Goal: Task Accomplishment & Management: Use online tool/utility

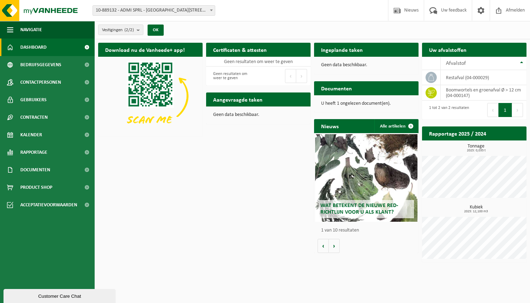
click at [211, 8] on span at bounding box center [211, 10] width 7 height 9
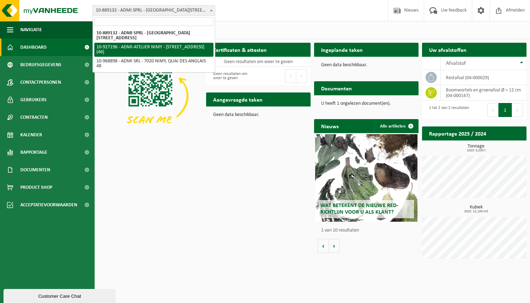
select select "132790"
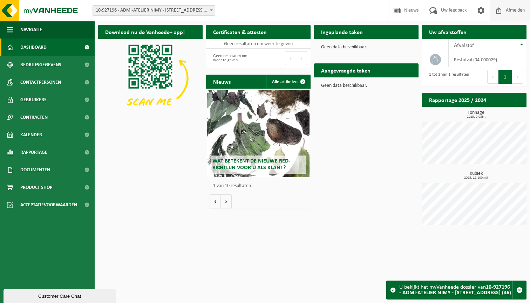
click at [508, 9] on span "Afmelden" at bounding box center [516, 10] width 22 height 21
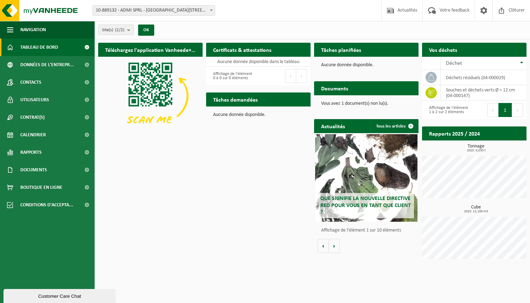
click at [212, 12] on span at bounding box center [211, 10] width 7 height 9
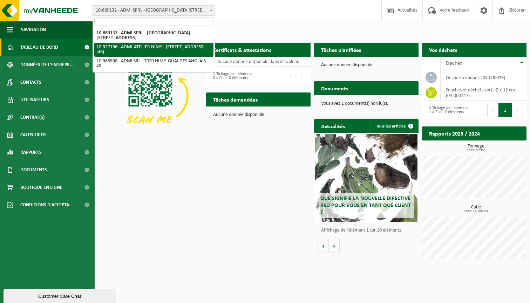
select select "132790"
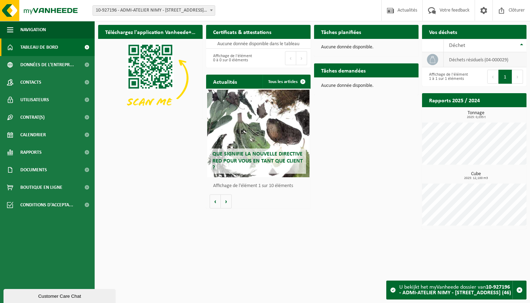
click at [466, 64] on td "déchets résiduels (04-000029)" at bounding box center [485, 59] width 83 height 15
click at [456, 60] on td "déchets résiduels (04-000029)" at bounding box center [485, 59] width 83 height 15
click at [38, 138] on span "Calendrier" at bounding box center [33, 135] width 26 height 18
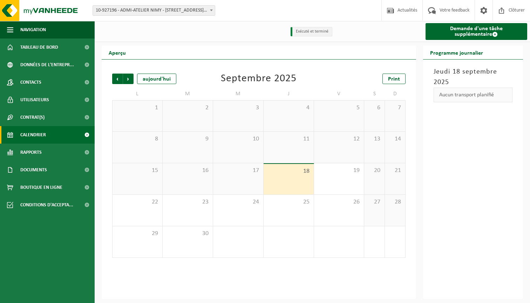
click at [287, 178] on div "18" at bounding box center [289, 179] width 50 height 31
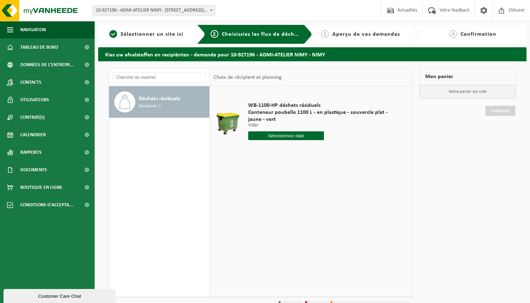
click at [290, 136] on input "text" at bounding box center [286, 136] width 76 height 9
click at [263, 210] on div "23" at bounding box center [267, 209] width 12 height 11
type input "à partir de 2025-09-23"
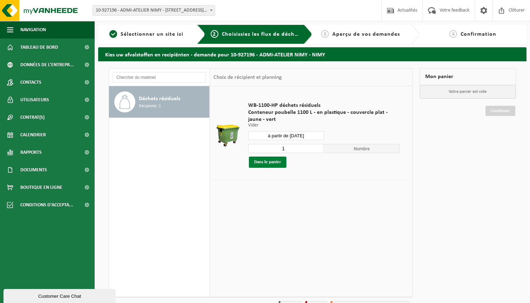
click at [275, 162] on button "Dans le panier" at bounding box center [268, 162] width 38 height 11
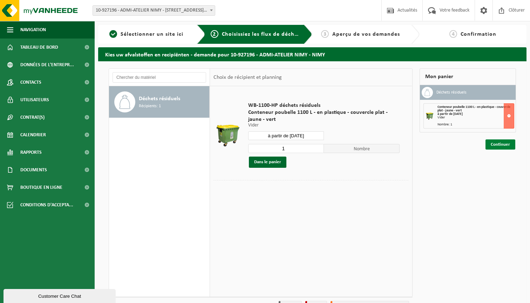
click at [499, 147] on link "Continuer" at bounding box center [501, 145] width 30 height 10
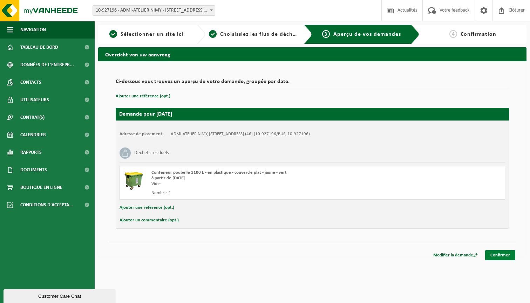
click at [499, 255] on link "Confirmer" at bounding box center [501, 256] width 30 height 10
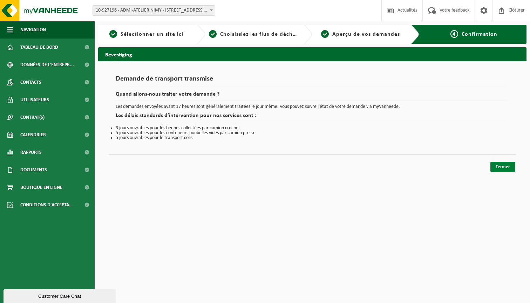
click at [510, 165] on link "Fermer" at bounding box center [503, 167] width 25 height 10
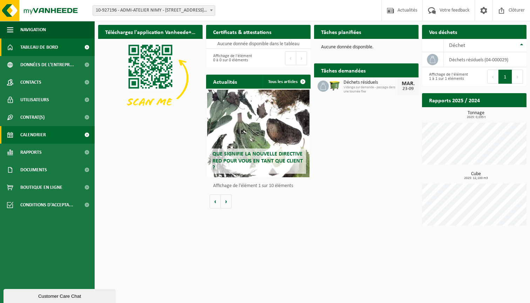
click at [60, 135] on link "Calendrier" at bounding box center [47, 135] width 95 height 18
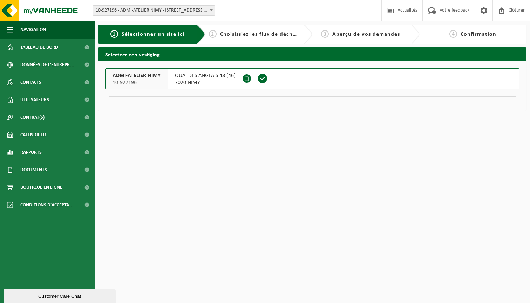
click at [202, 81] on span "7020 NIMY" at bounding box center [205, 82] width 61 height 7
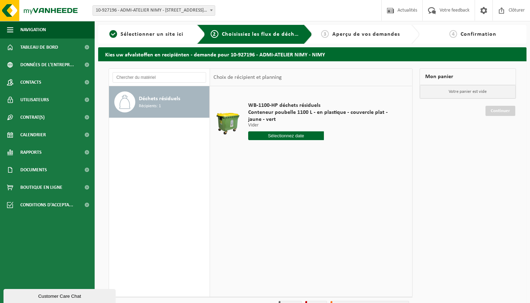
click at [273, 134] on input "text" at bounding box center [286, 136] width 76 height 9
click at [269, 223] on div "30" at bounding box center [267, 220] width 12 height 11
type input "à partir de 2025-09-30"
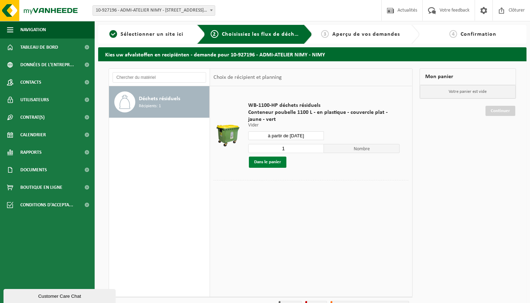
click at [265, 160] on button "Dans le panier" at bounding box center [268, 162] width 38 height 11
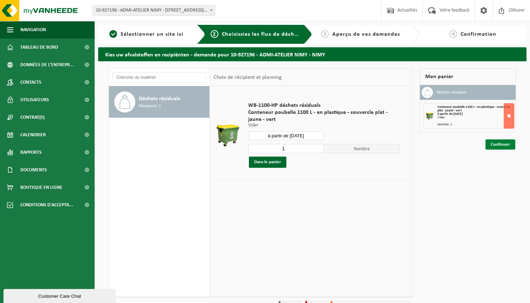
click at [508, 146] on link "Continuer" at bounding box center [501, 145] width 30 height 10
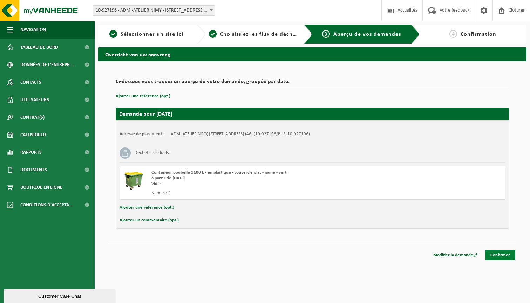
click at [499, 252] on link "Confirmer" at bounding box center [501, 256] width 30 height 10
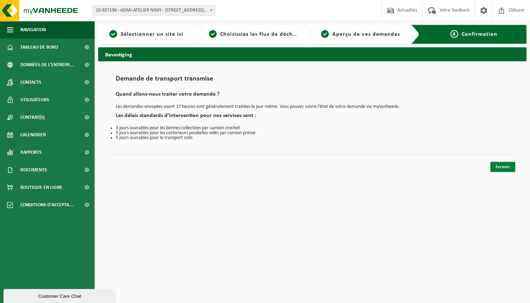
click at [505, 165] on link "Fermer" at bounding box center [503, 167] width 25 height 10
